Goal: Use online tool/utility: Use online tool/utility

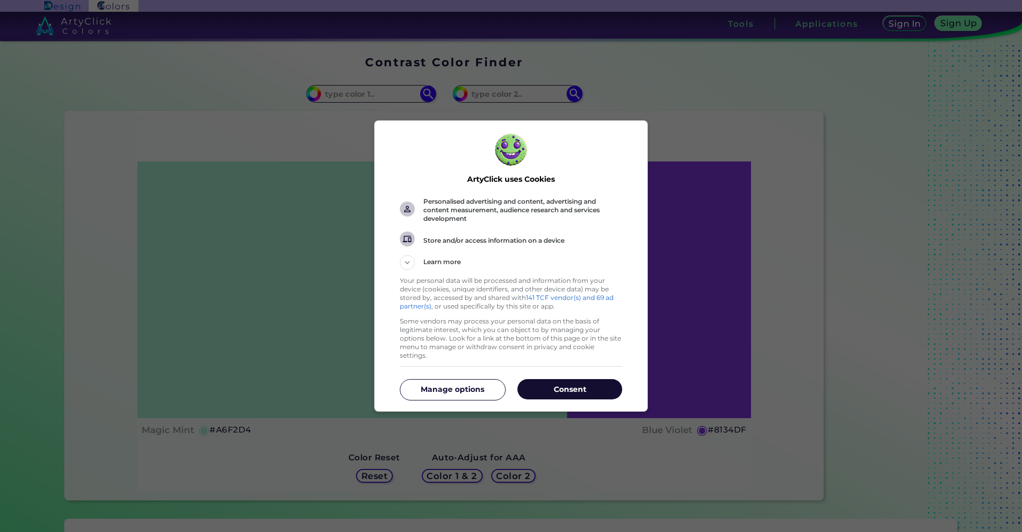
click at [550, 384] on p "Consent" at bounding box center [570, 389] width 105 height 11
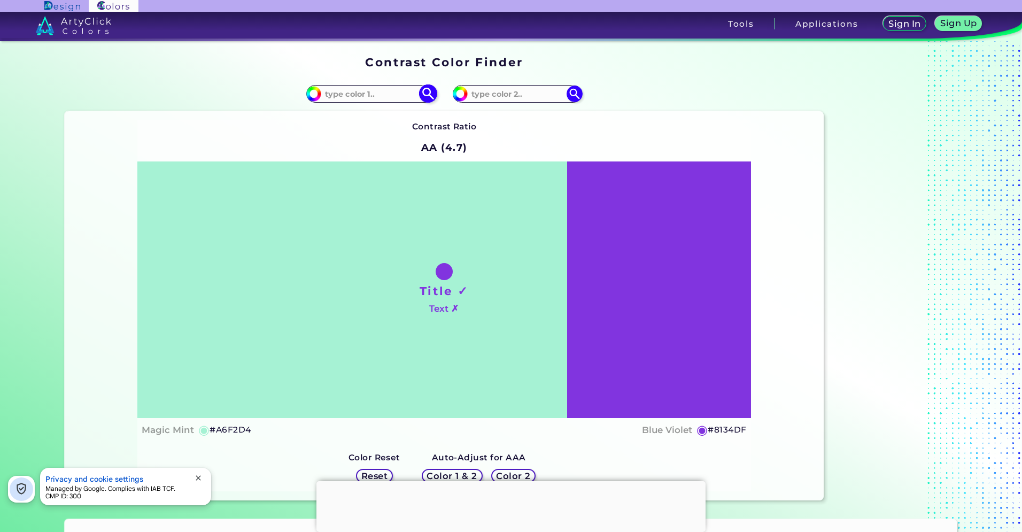
click at [345, 87] on input at bounding box center [370, 94] width 99 height 14
paste input "#FF6D6A Source: [DOMAIN_NAME]"
click at [349, 93] on input "#FF6D6A Source: [DOMAIN_NAME]" at bounding box center [370, 94] width 99 height 14
click at [357, 93] on input "#FF6D6A Source: [DOMAIN_NAME]" at bounding box center [370, 94] width 99 height 14
click at [245, 86] on div "#a6f2d4 #FF6D6A" at bounding box center [255, 94] width 380 height 34
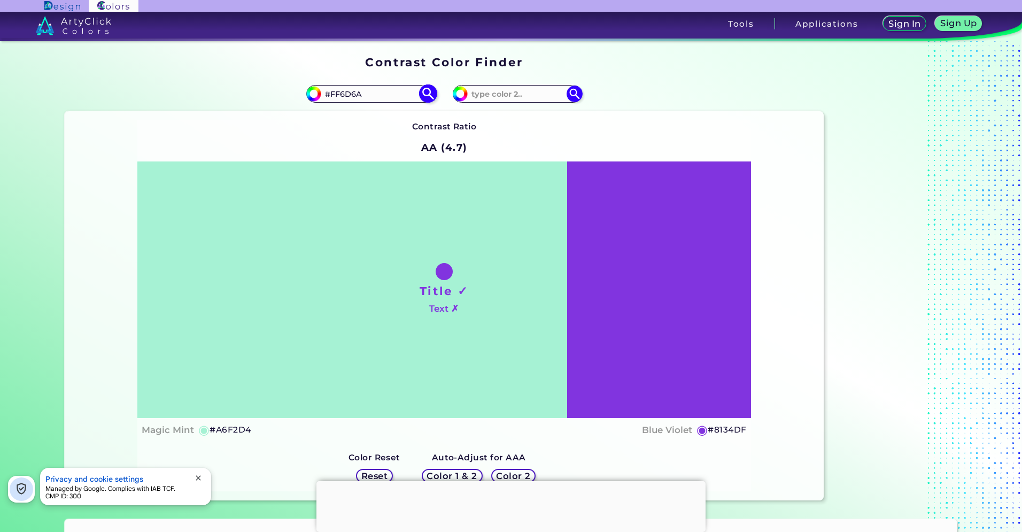
click at [364, 97] on input "#FF6D6A" at bounding box center [370, 94] width 99 height 14
click at [327, 94] on input "#FF6D6A" at bounding box center [370, 94] width 99 height 14
type input "FF6D6A"
click at [425, 93] on img at bounding box center [428, 93] width 19 height 19
type input "#ff6d6a"
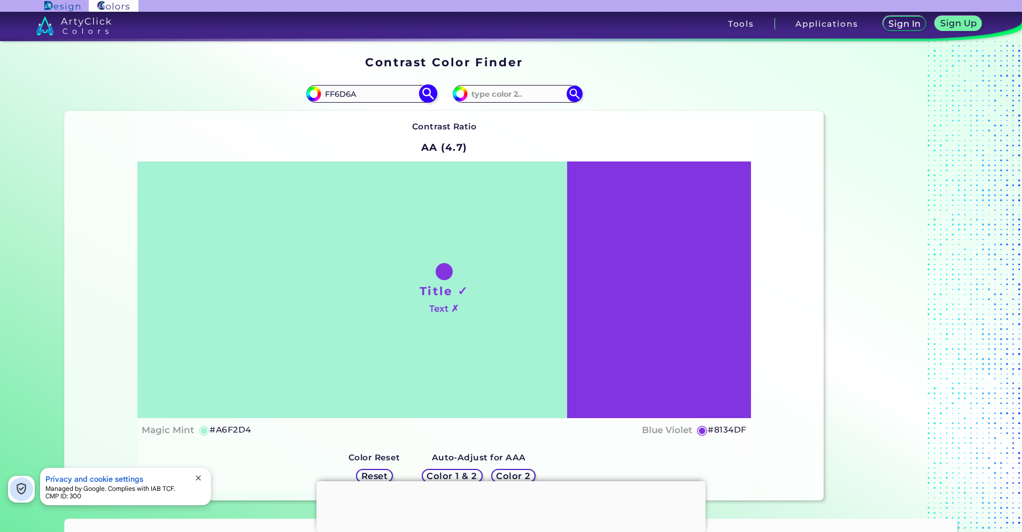
type input "#FF6D6A"
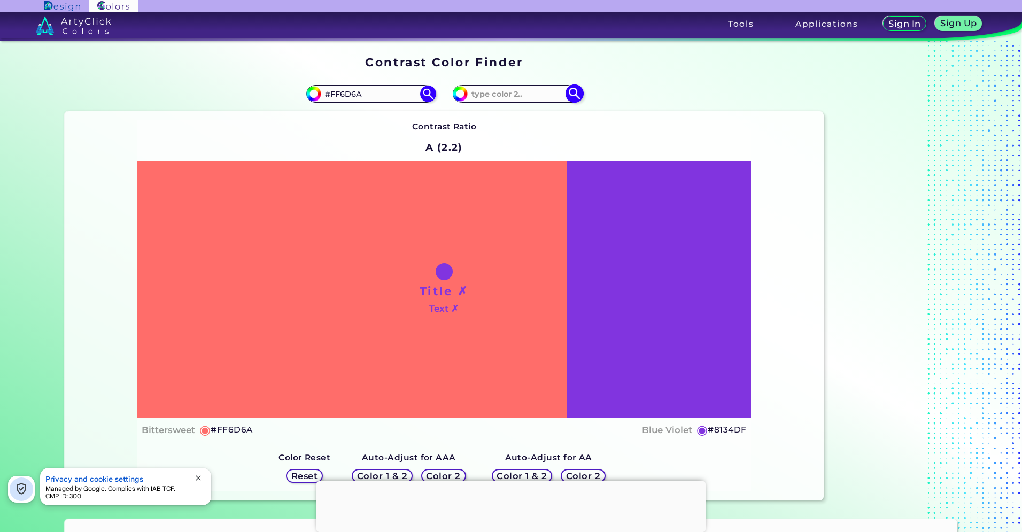
click at [504, 96] on input at bounding box center [517, 94] width 99 height 14
paste input "00703C"
type input "00703C"
click at [568, 91] on img at bounding box center [574, 93] width 19 height 19
type input "#00703c"
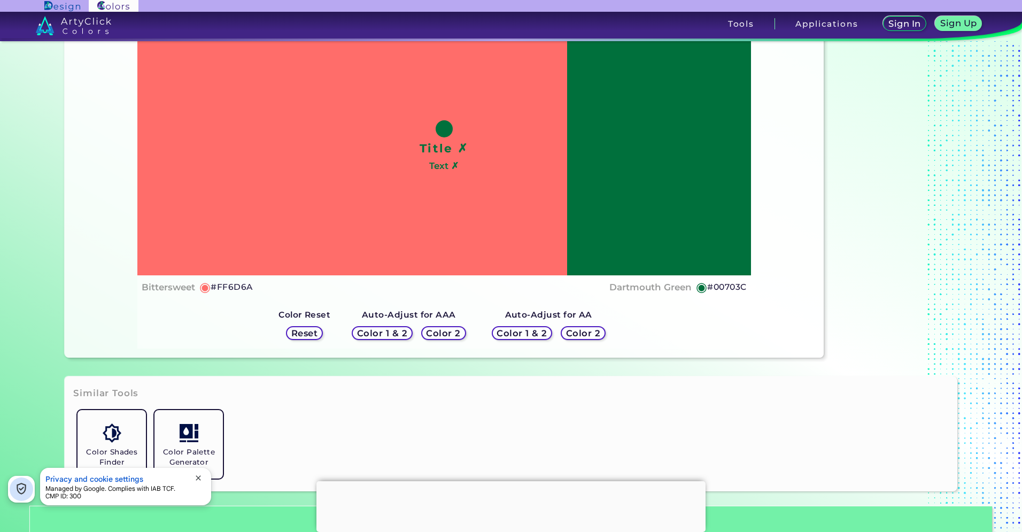
scroll to position [83, 0]
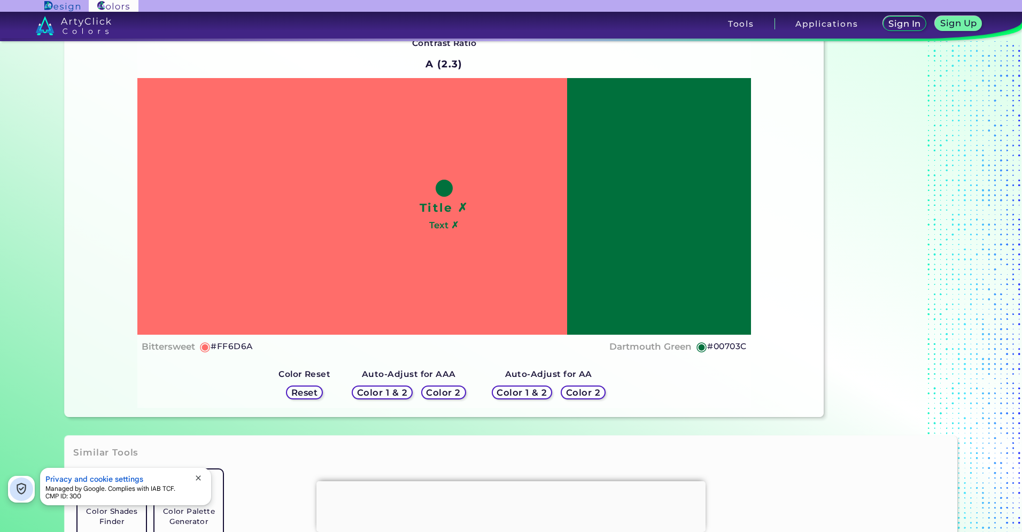
click at [441, 394] on h5 "Color 2" at bounding box center [443, 392] width 34 height 9
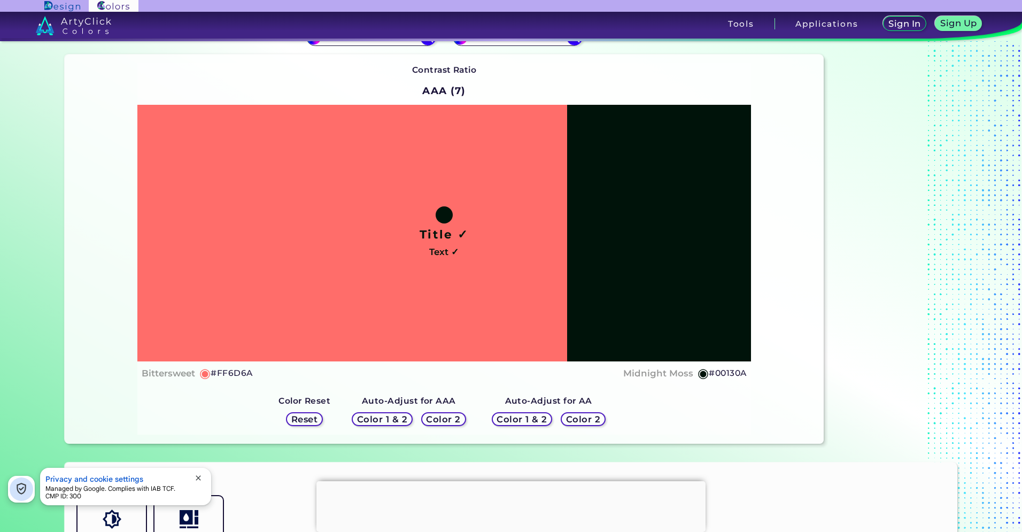
scroll to position [61, 0]
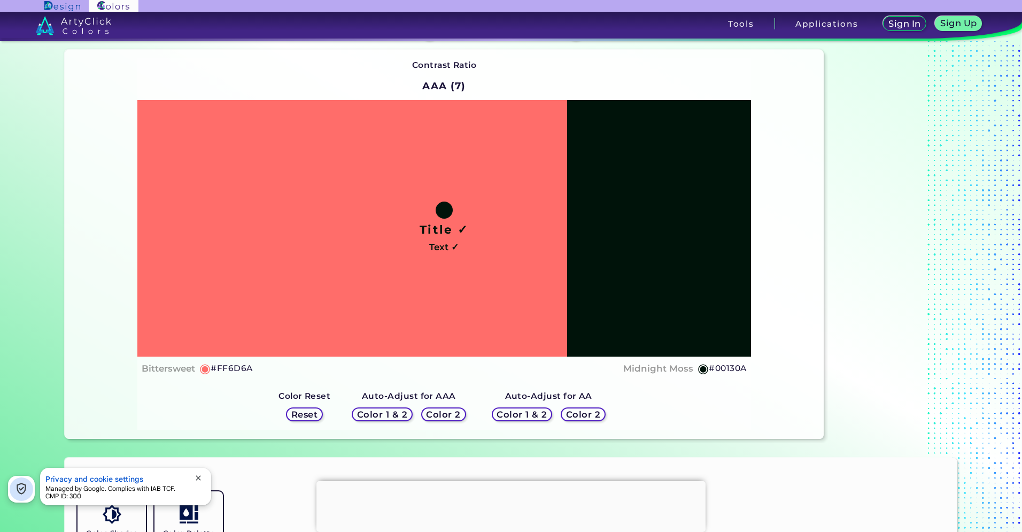
click at [576, 418] on h5 "Color 2" at bounding box center [583, 414] width 35 height 9
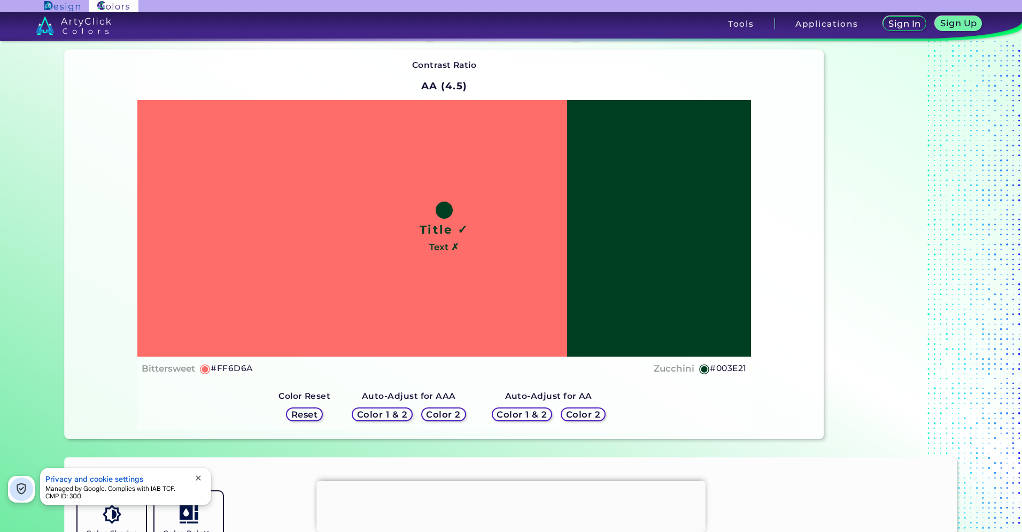
click at [445, 414] on h5 "Color 2" at bounding box center [443, 414] width 35 height 9
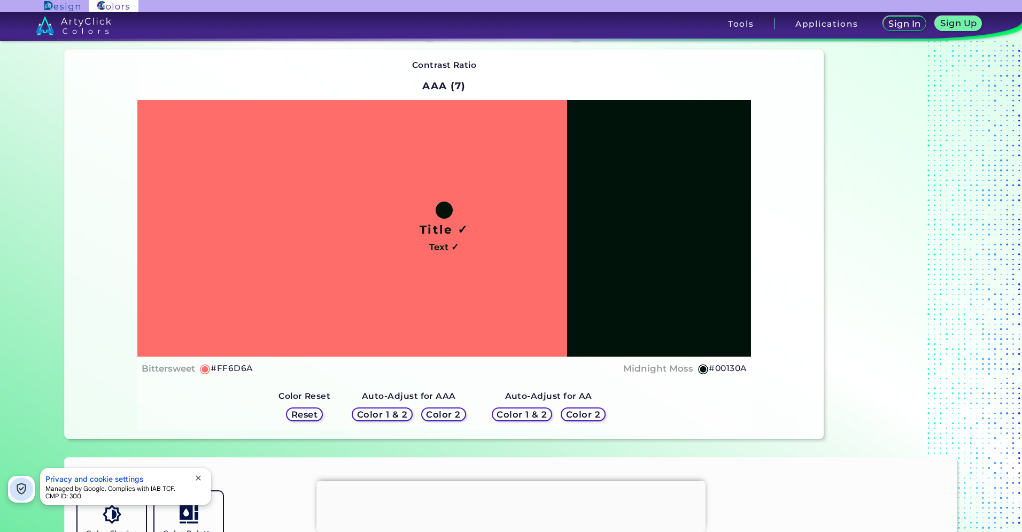
scroll to position [0, 0]
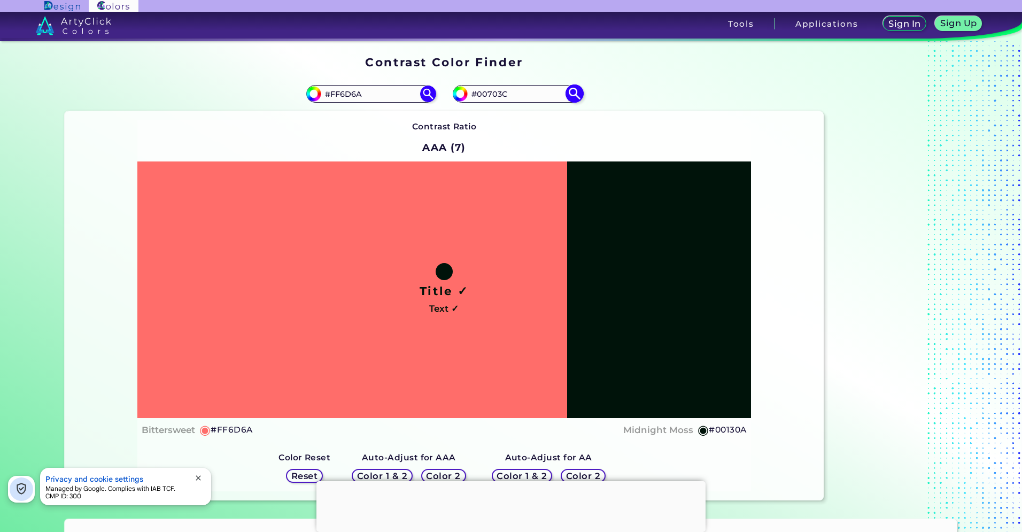
click at [497, 87] on input "#00703C" at bounding box center [517, 94] width 99 height 14
click at [492, 95] on input "#00703C" at bounding box center [517, 94] width 99 height 14
paste input "F3F2F1"
type input "#F3F2F1"
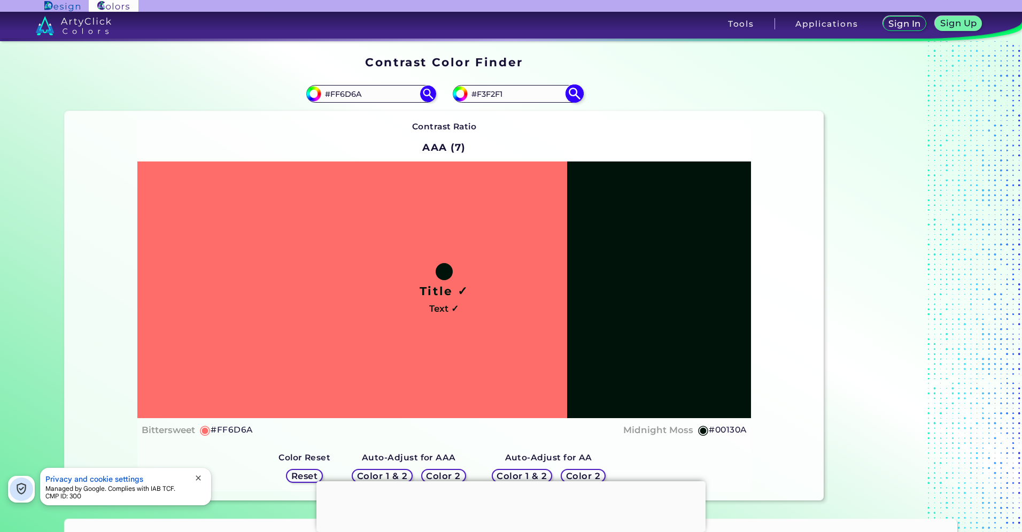
click at [572, 95] on img at bounding box center [574, 93] width 19 height 19
type input "#f3f2f1"
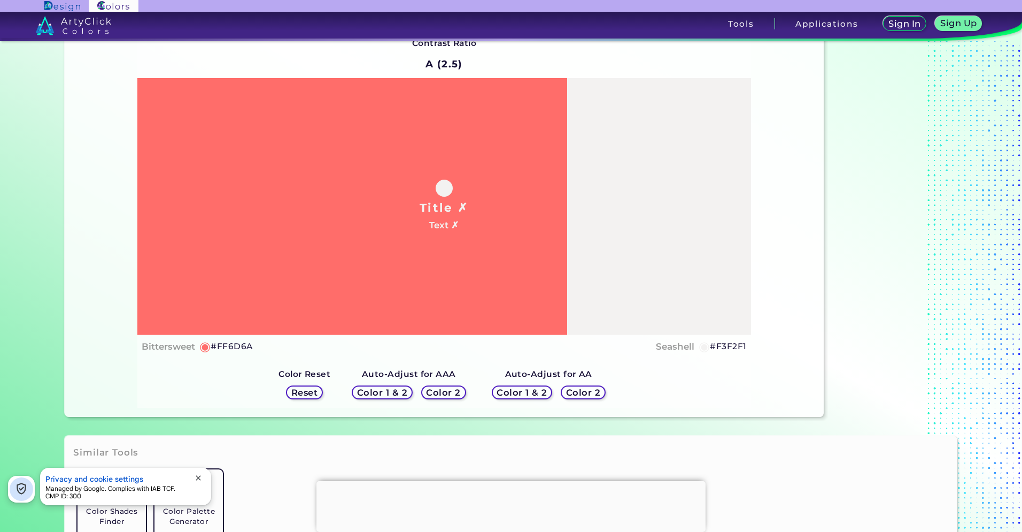
scroll to position [101, 0]
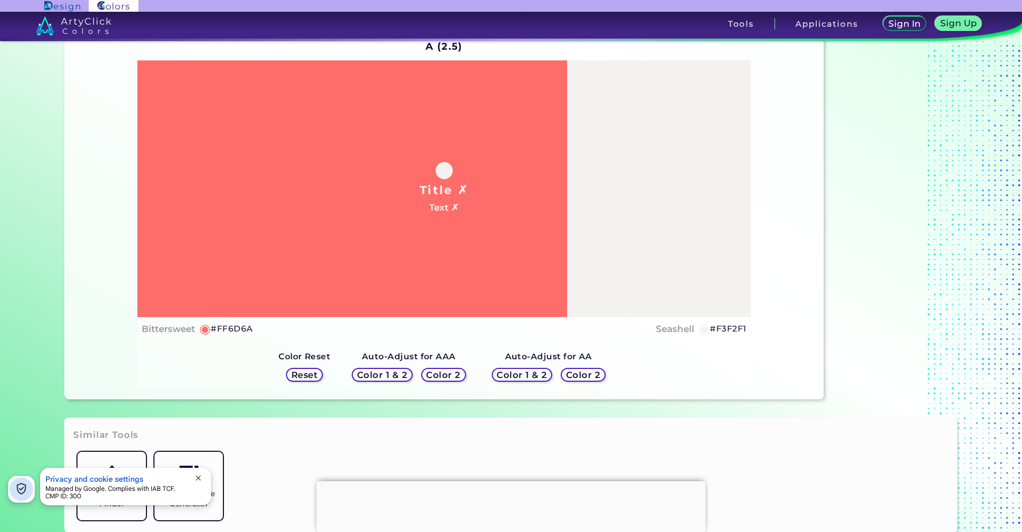
click at [444, 374] on h5 "Color 2" at bounding box center [443, 375] width 33 height 8
